Goal: Task Accomplishment & Management: Manage account settings

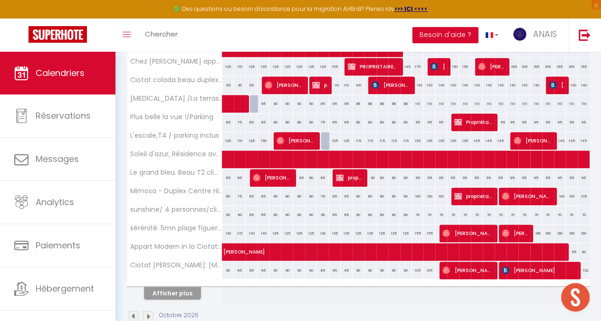
scroll to position [373, 0]
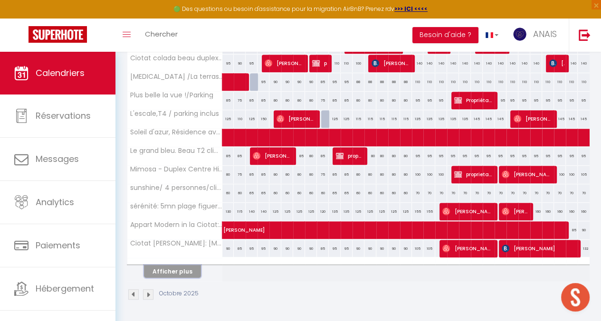
click at [181, 265] on button "Afficher plus" at bounding box center [172, 271] width 57 height 13
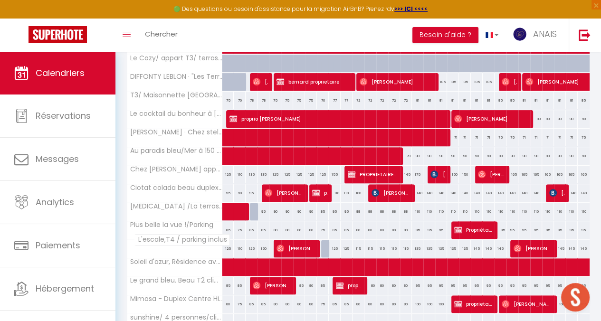
scroll to position [231, 0]
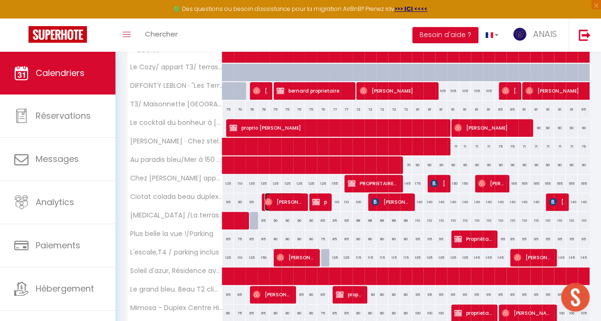
click at [294, 199] on span "[PERSON_NAME]" at bounding box center [284, 202] width 38 height 18
select select "OK"
select select "0"
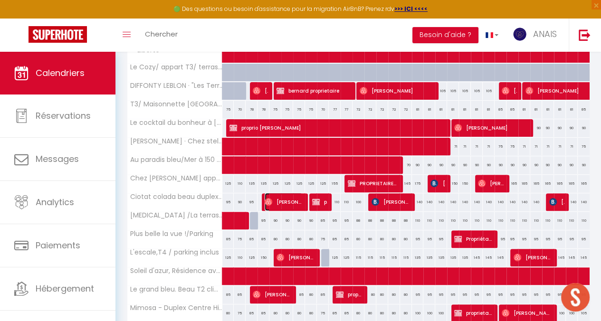
select select "1"
select select
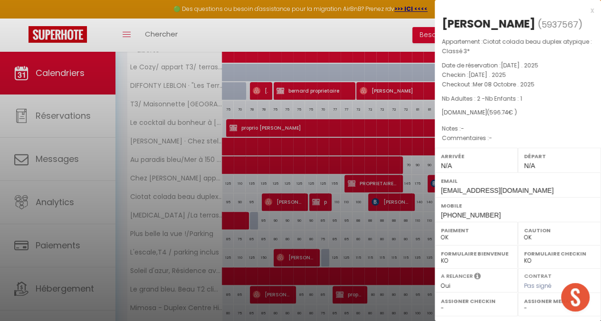
click at [315, 201] on div at bounding box center [300, 160] width 601 height 321
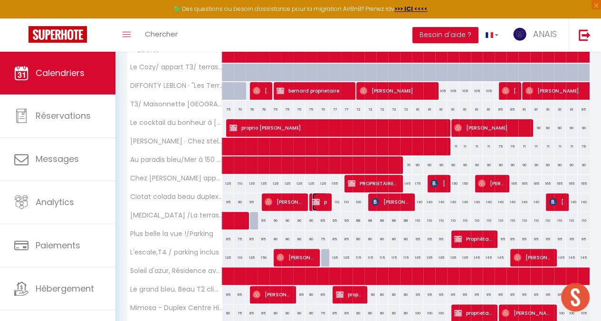
click at [315, 201] on img at bounding box center [316, 202] width 8 height 8
select select "KO"
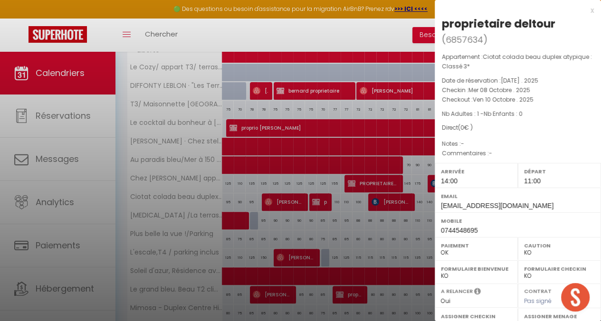
click at [325, 35] on div at bounding box center [300, 160] width 601 height 321
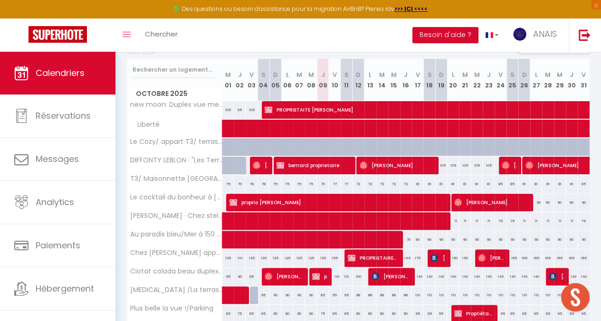
scroll to position [150, 0]
